Goal: Find specific page/section: Find specific page/section

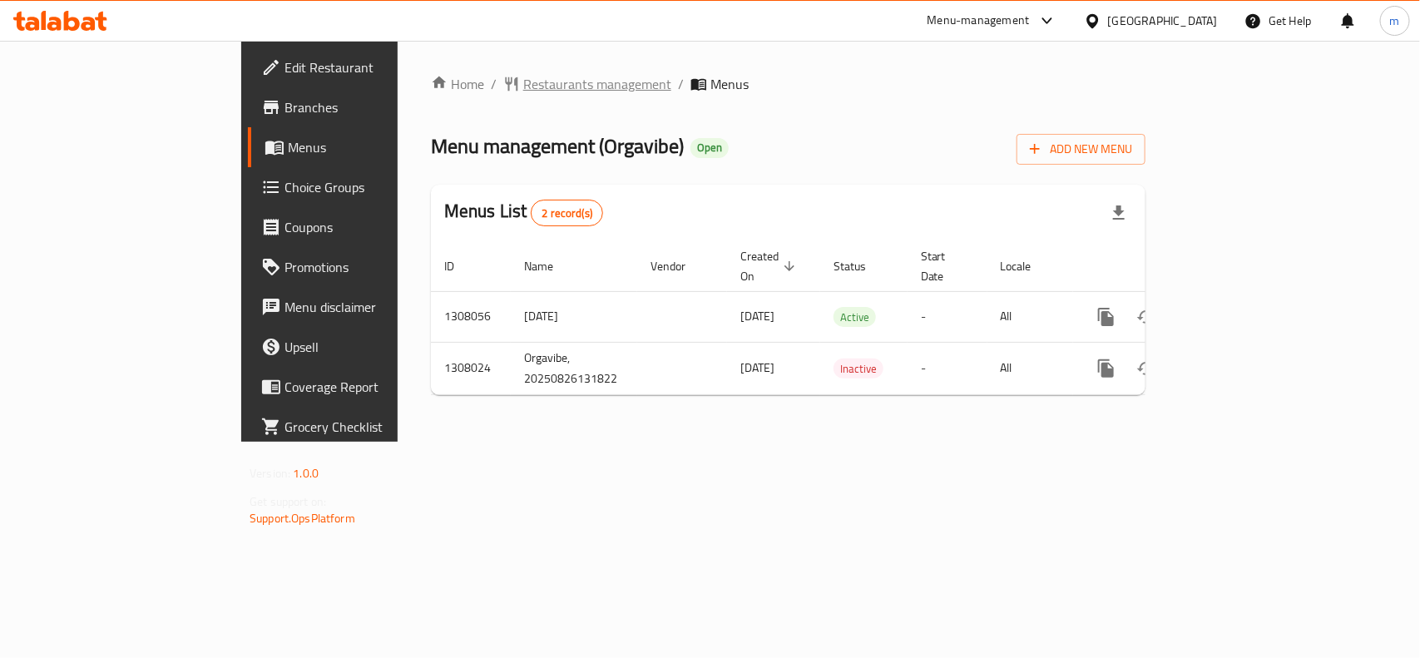
click at [523, 84] on span "Restaurants management" at bounding box center [597, 84] width 148 height 20
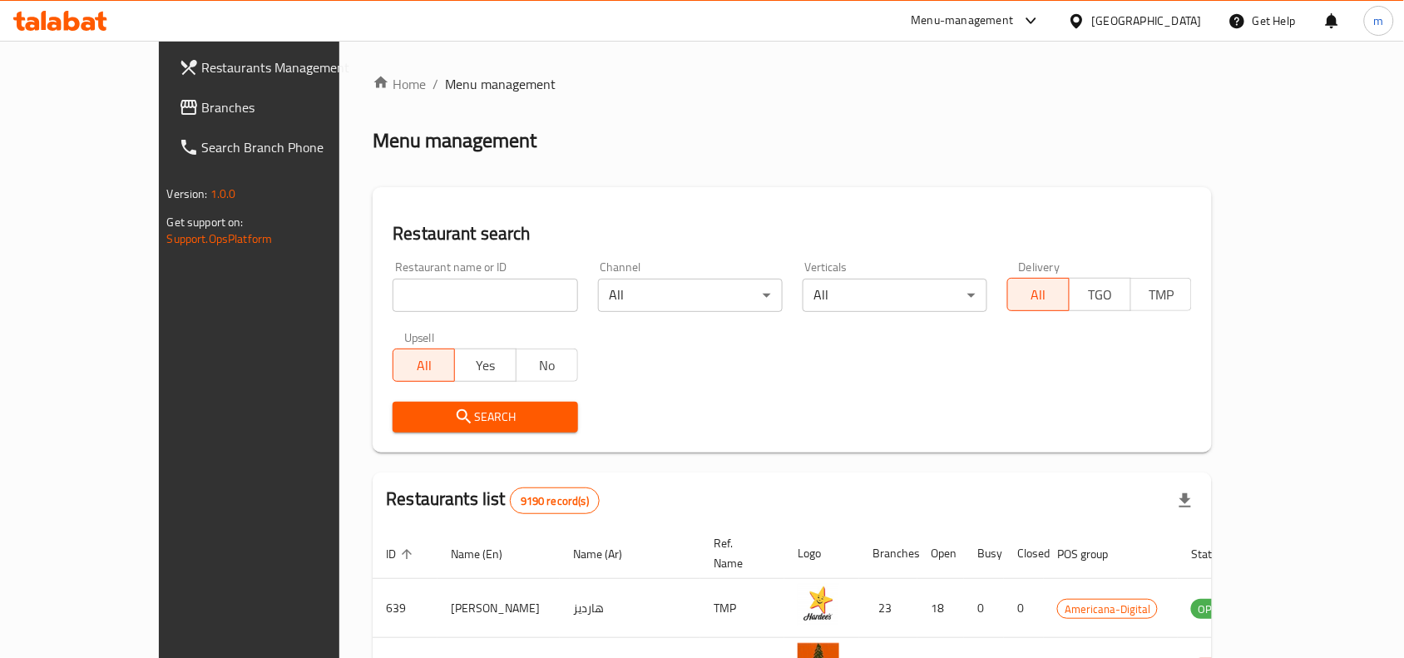
click at [412, 296] on input "search" at bounding box center [485, 295] width 185 height 33
paste input "704745"
type input "704745"
click at [443, 433] on div "Search" at bounding box center [485, 417] width 205 height 51
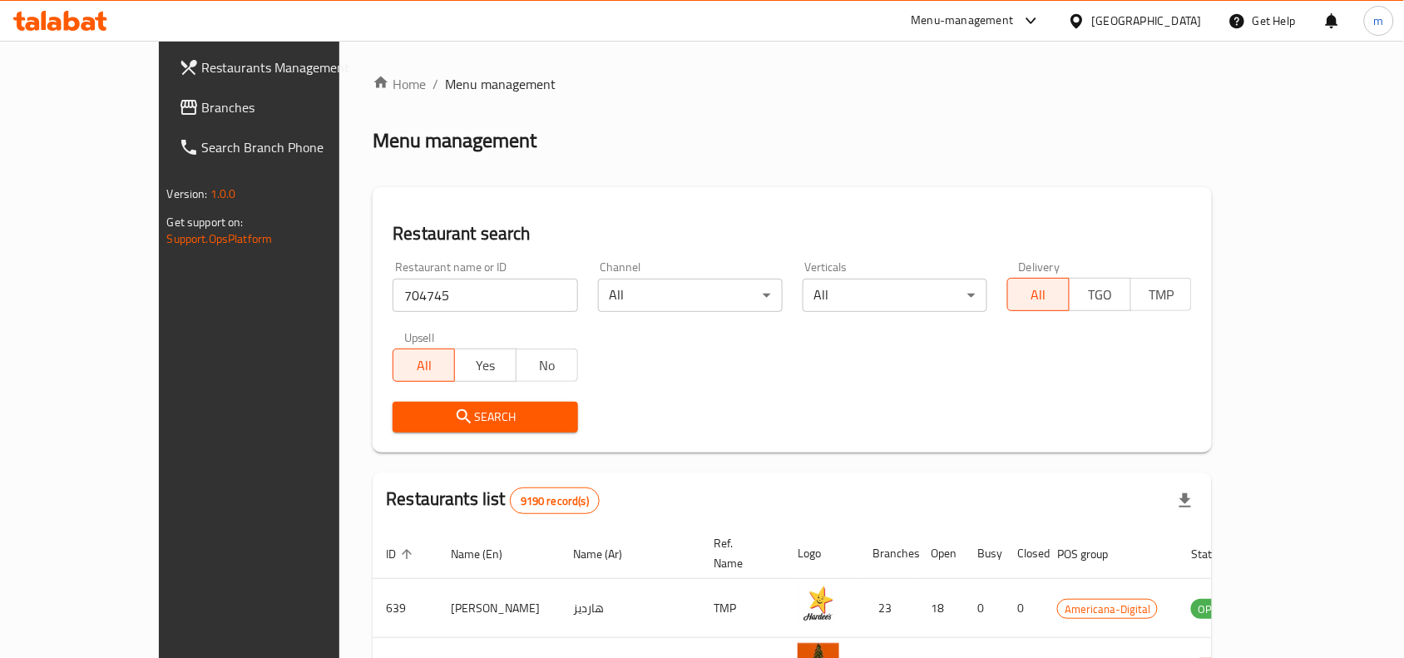
click at [464, 392] on div "Search" at bounding box center [485, 417] width 205 height 51
click at [460, 416] on span "Search" at bounding box center [485, 417] width 158 height 21
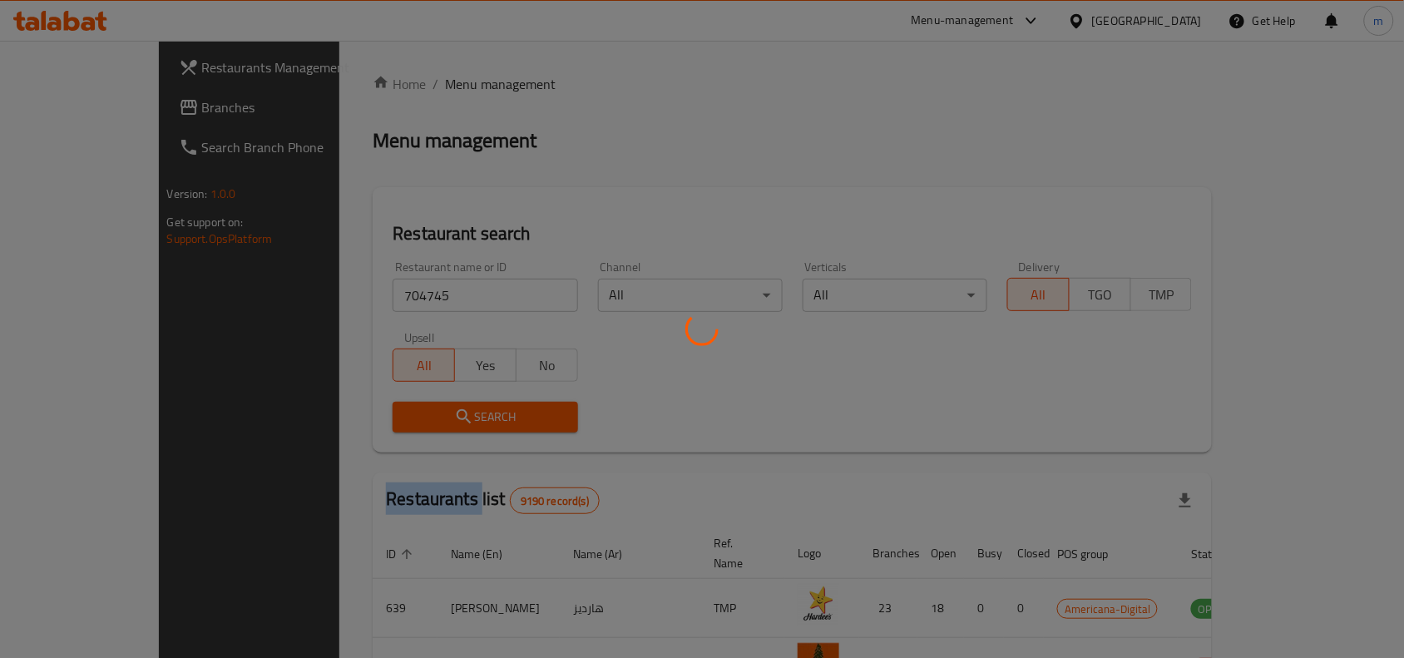
click at [460, 416] on div at bounding box center [702, 329] width 1404 height 658
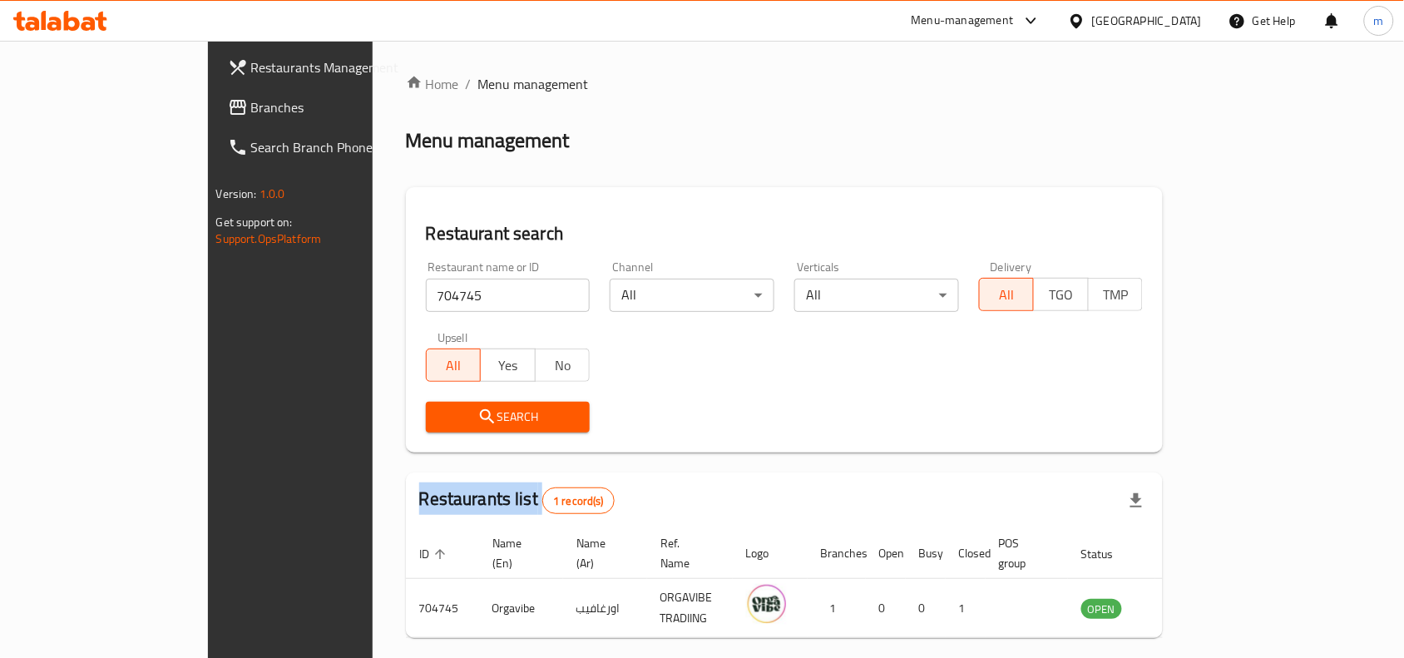
scroll to position [52, 0]
